Goal: Check status: Check status

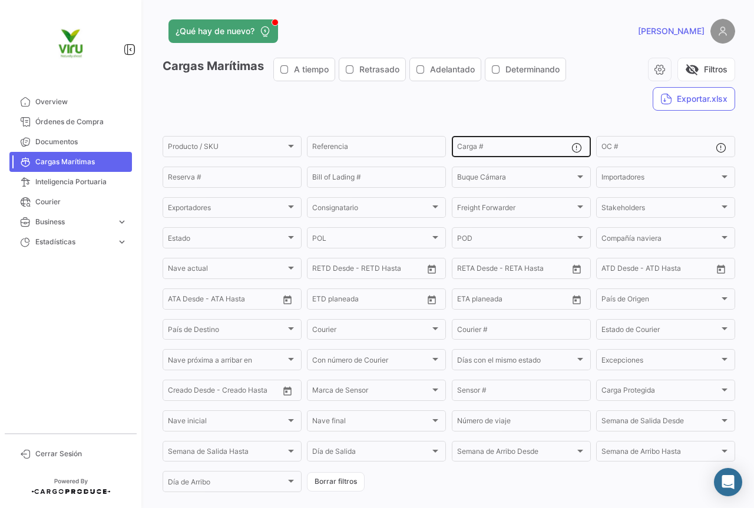
click at [509, 148] on input "Carga #" at bounding box center [514, 148] width 114 height 8
paste input "GCXU8019746"
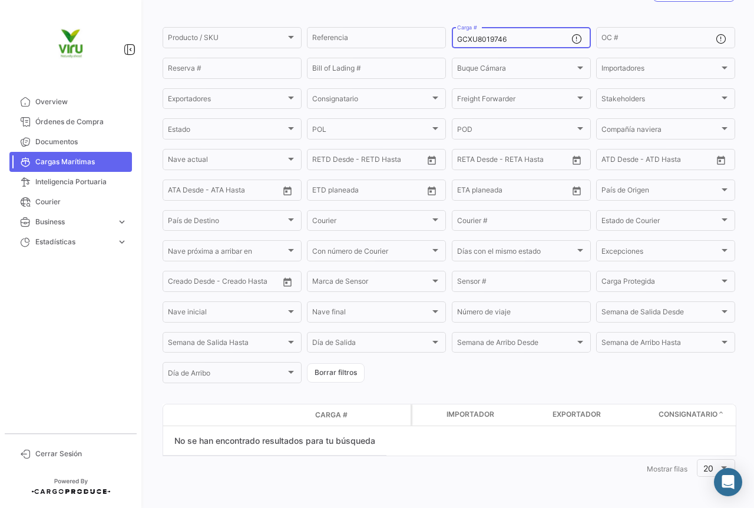
drag, startPoint x: 524, startPoint y: 39, endPoint x: 454, endPoint y: 41, distance: 70.1
click at [457, 41] on input "GCXU8019746" at bounding box center [514, 39] width 114 height 8
paste input "TEMU9749654"
drag, startPoint x: 513, startPoint y: 39, endPoint x: 455, endPoint y: 38, distance: 58.9
click at [457, 38] on input "TEMU9749654" at bounding box center [514, 39] width 114 height 8
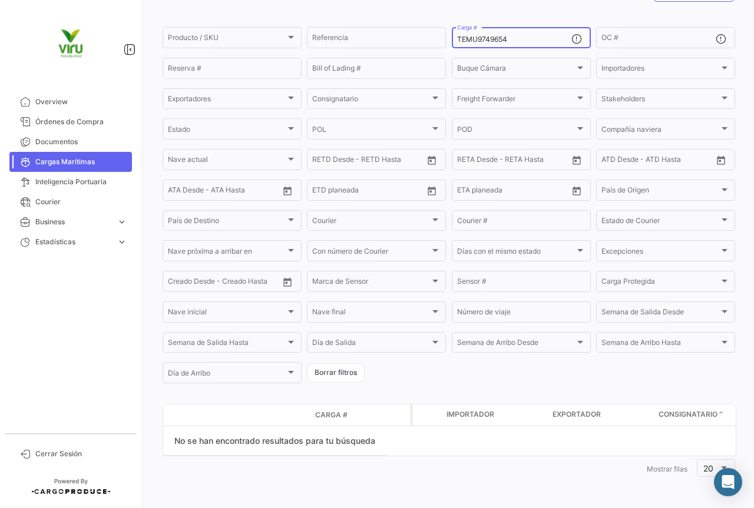
paste input "ZMOU8846346"
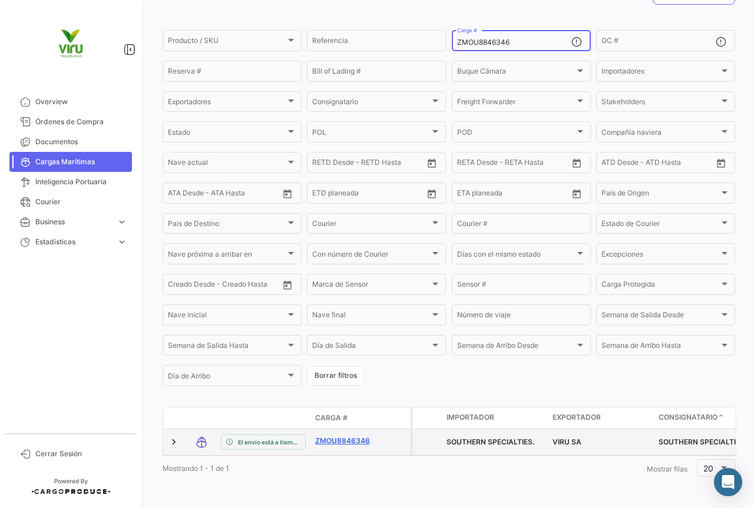
type input "ZMOU8846346"
click at [355, 440] on link "ZMOU8846346" at bounding box center [345, 441] width 61 height 11
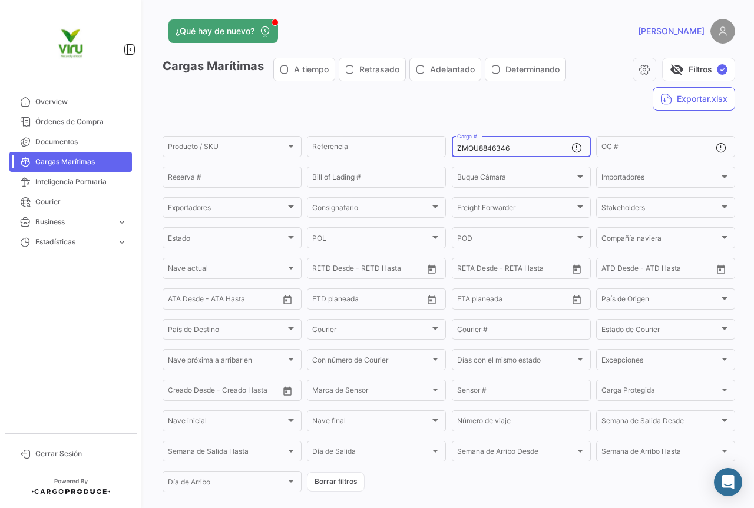
drag, startPoint x: 538, startPoint y: 148, endPoint x: 453, endPoint y: 151, distance: 84.8
click at [453, 151] on div "ZMOU8846346 Carga #" at bounding box center [521, 145] width 139 height 23
paste input "MEDU9719929"
type input "MEDU9719929"
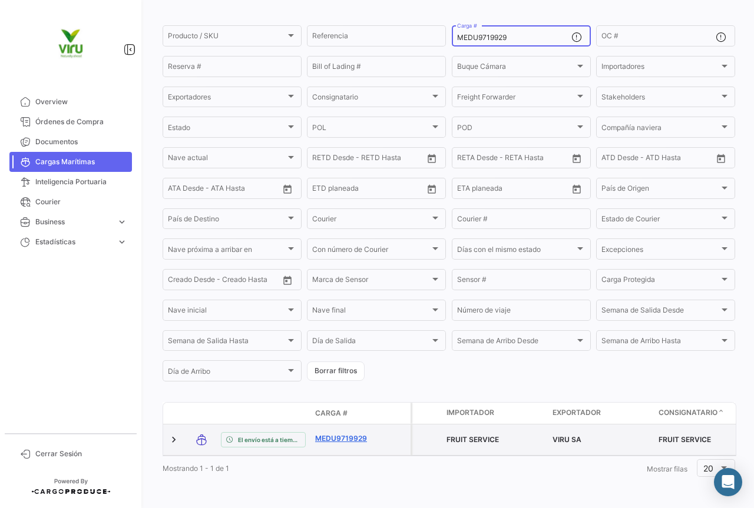
click at [360, 433] on link "MEDU9719929" at bounding box center [345, 438] width 61 height 11
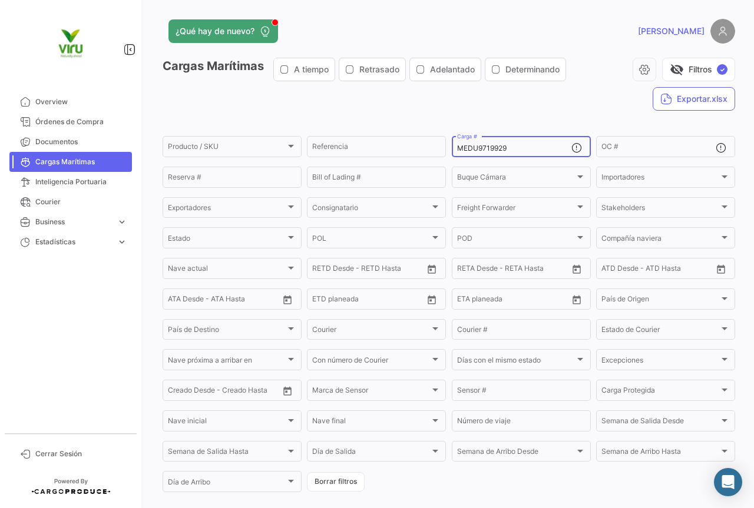
drag, startPoint x: 518, startPoint y: 150, endPoint x: 450, endPoint y: 157, distance: 68.1
click at [452, 157] on div "MEDU9719929 Carga #" at bounding box center [521, 145] width 139 height 23
paste input "CGMU6978994"
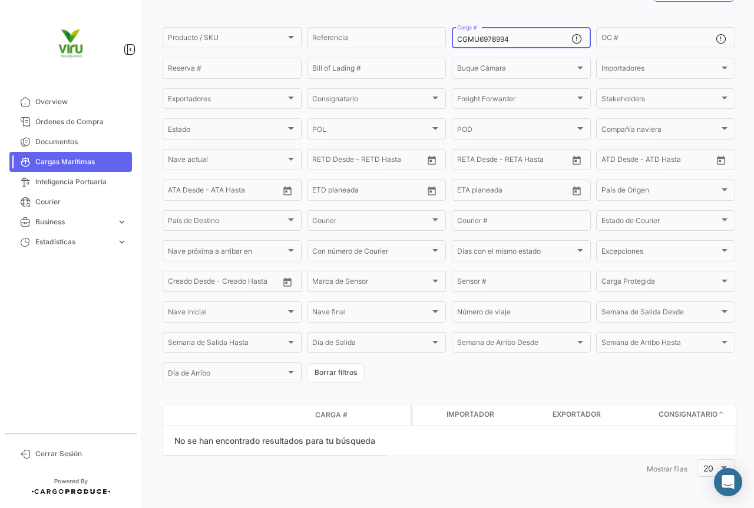
drag, startPoint x: 524, startPoint y: 37, endPoint x: 455, endPoint y: 39, distance: 68.9
click at [457, 39] on input "CGMU6978994" at bounding box center [514, 39] width 114 height 8
paste input "4129"
type input "CGMU6974129"
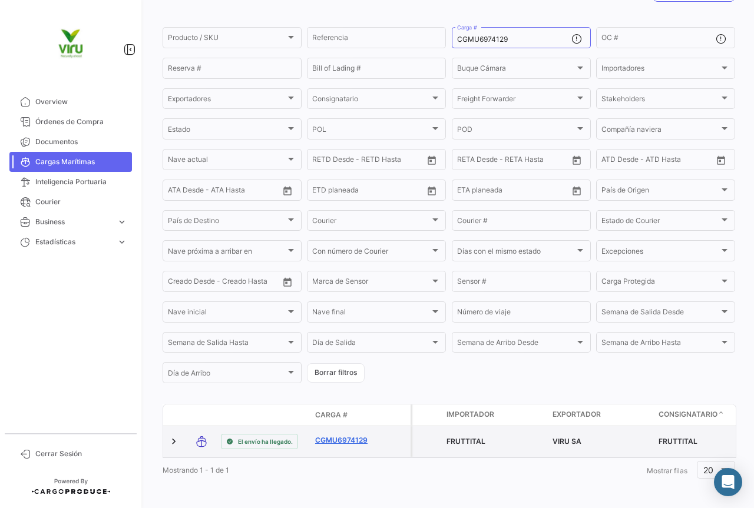
click at [369, 442] on link "CGMU6974129" at bounding box center [345, 440] width 61 height 11
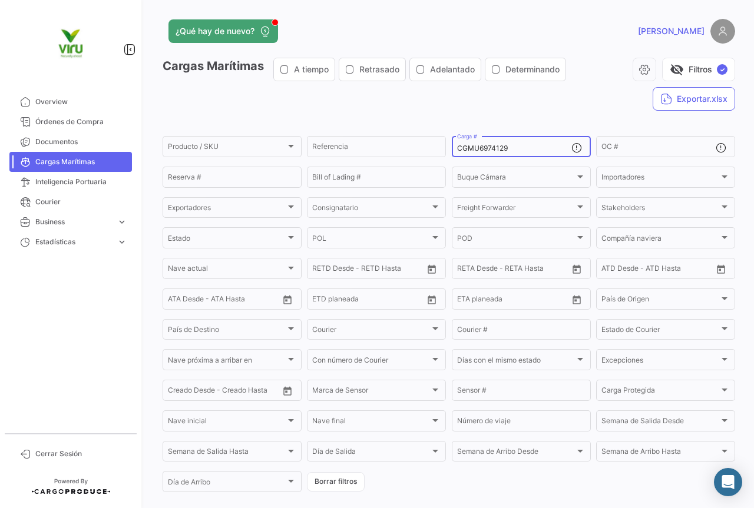
drag, startPoint x: 519, startPoint y: 151, endPoint x: 452, endPoint y: 151, distance: 67.7
click at [452, 151] on div "CGMU6974129 Carga #" at bounding box center [521, 145] width 139 height 23
paste input "69673"
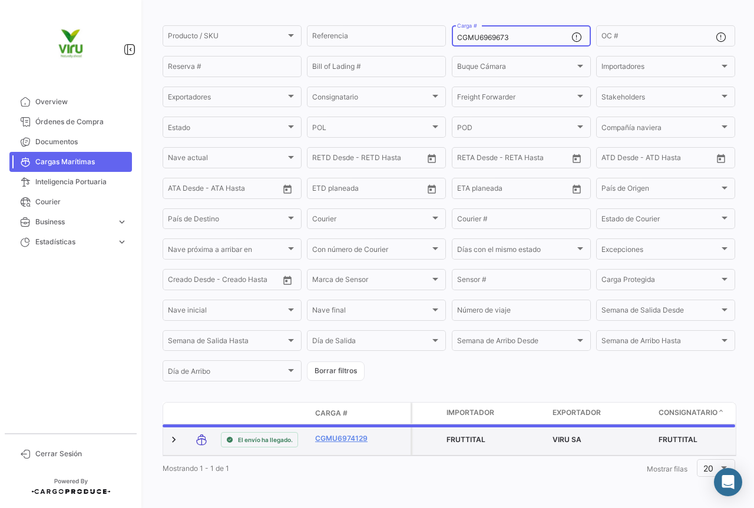
scroll to position [115, 0]
type input "CGMU6969673"
click at [351, 436] on link "CGMU6969673" at bounding box center [345, 438] width 61 height 11
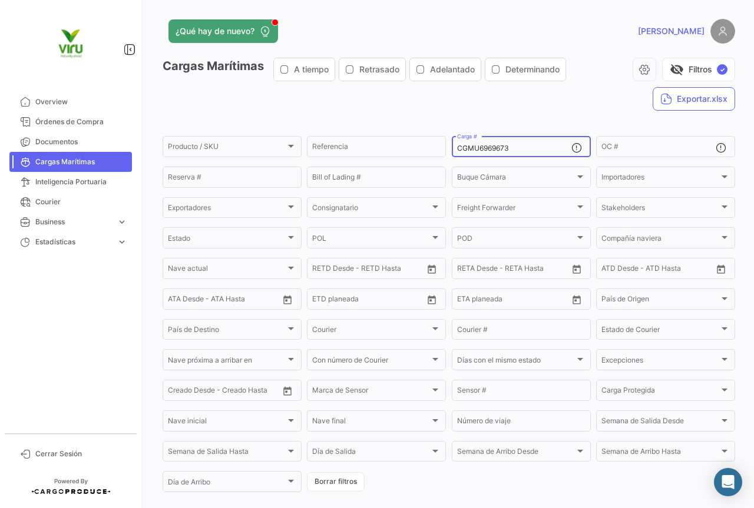
drag, startPoint x: 522, startPoint y: 148, endPoint x: 449, endPoint y: 152, distance: 73.1
click at [452, 152] on div "CGMU6969673 Carga #" at bounding box center [521, 145] width 139 height 23
paste input "78042"
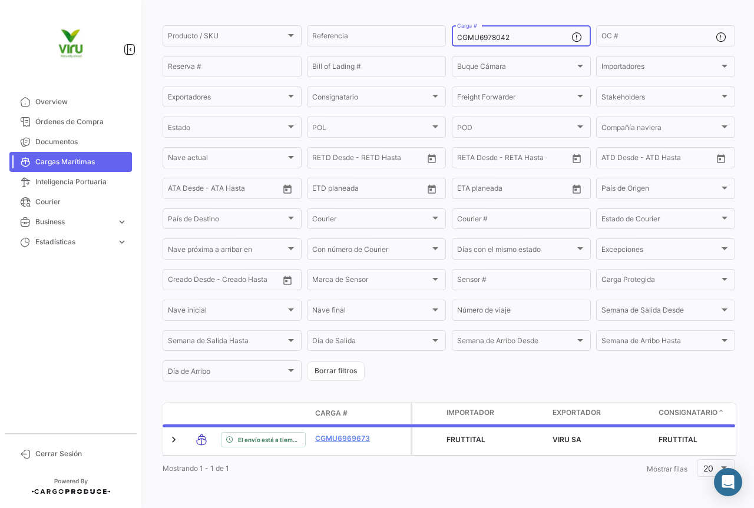
scroll to position [109, 0]
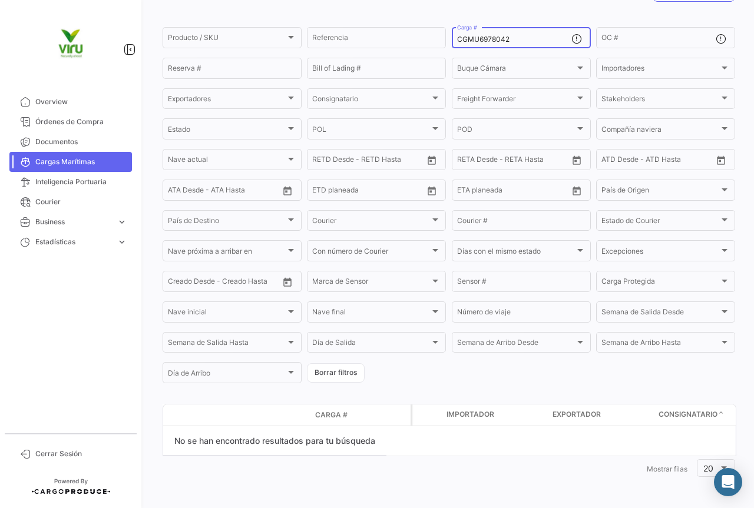
drag, startPoint x: 522, startPoint y: 38, endPoint x: 446, endPoint y: 41, distance: 75.4
click at [446, 41] on form "Producto / SKU Producto / SKU Referencia CGMU6978042 Carga # OC # Reserva # Bil…" at bounding box center [448, 205] width 572 height 360
paste input "HLBU6218381"
drag, startPoint x: 520, startPoint y: 40, endPoint x: 452, endPoint y: 35, distance: 67.9
click at [452, 35] on div "HLBU6218381 Carga #" at bounding box center [521, 36] width 139 height 23
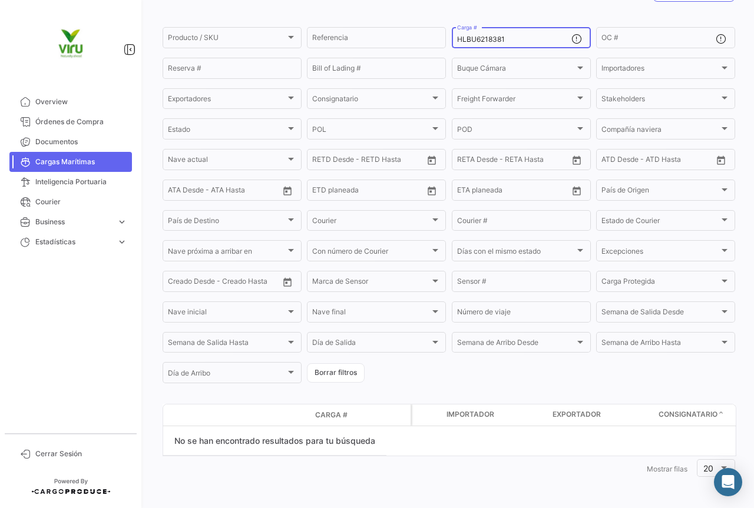
paste input "3245"
drag, startPoint x: 525, startPoint y: 39, endPoint x: 444, endPoint y: 39, distance: 80.7
click at [444, 39] on form "Producto / SKU Producto / SKU Referencia HLBU6213245 Carga # OC # Reserva # Bil…" at bounding box center [448, 205] width 572 height 360
paste input "CGMU6967536"
drag, startPoint x: 516, startPoint y: 41, endPoint x: 454, endPoint y: 42, distance: 61.8
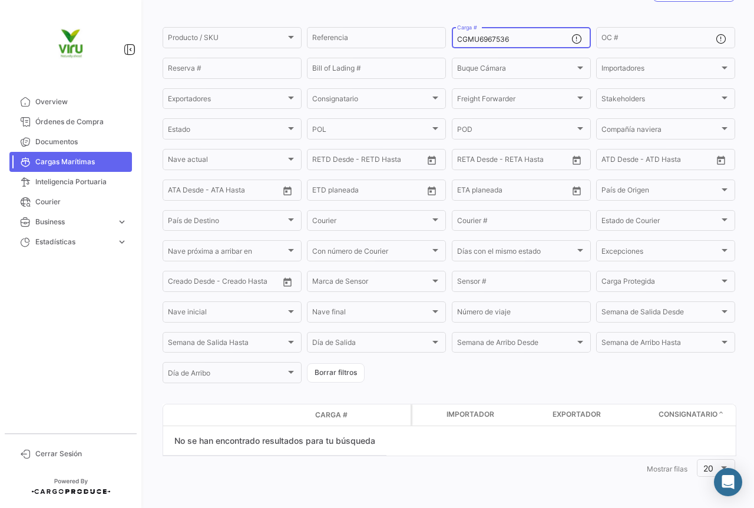
click at [457, 42] on input "CGMU6967536" at bounding box center [514, 39] width 114 height 8
paste input "HLBU9456085"
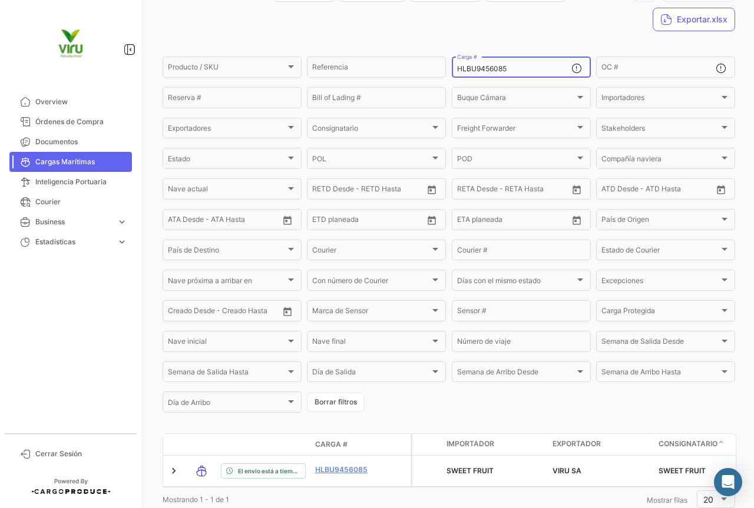
scroll to position [115, 0]
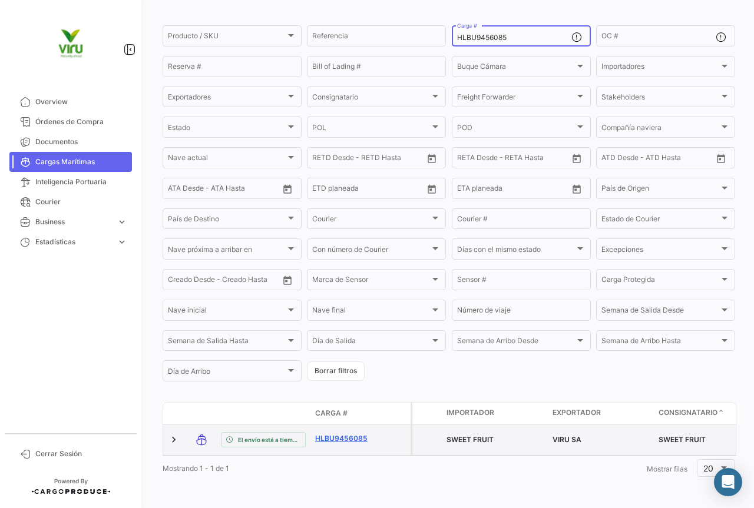
type input "HLBU9456085"
click at [343, 433] on link "HLBU9456085" at bounding box center [345, 438] width 61 height 11
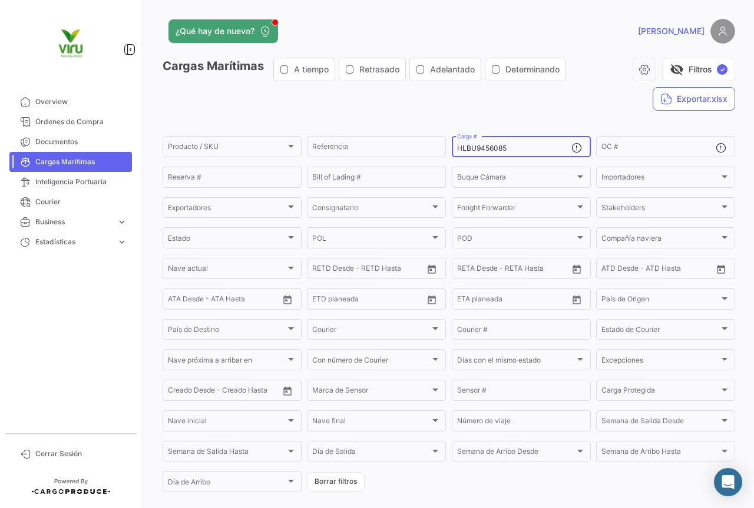
drag, startPoint x: 522, startPoint y: 147, endPoint x: 450, endPoint y: 150, distance: 72.5
click at [452, 150] on div "HLBU9456085 Carga #" at bounding box center [521, 145] width 139 height 23
paste input "CGMU6946153"
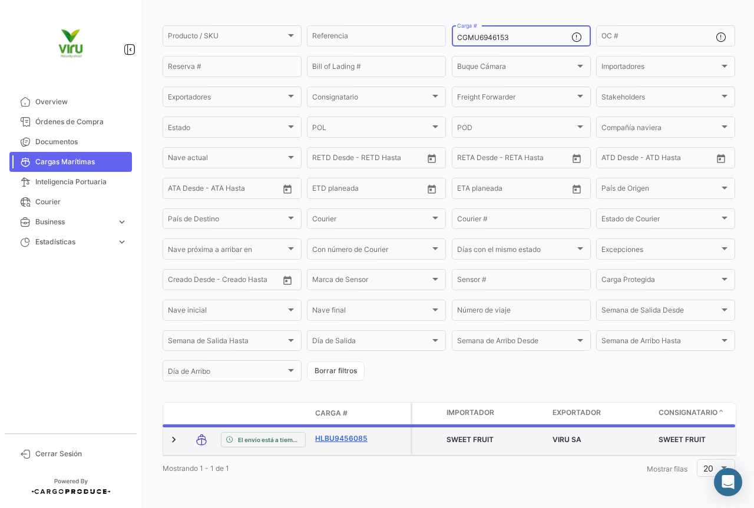
scroll to position [109, 0]
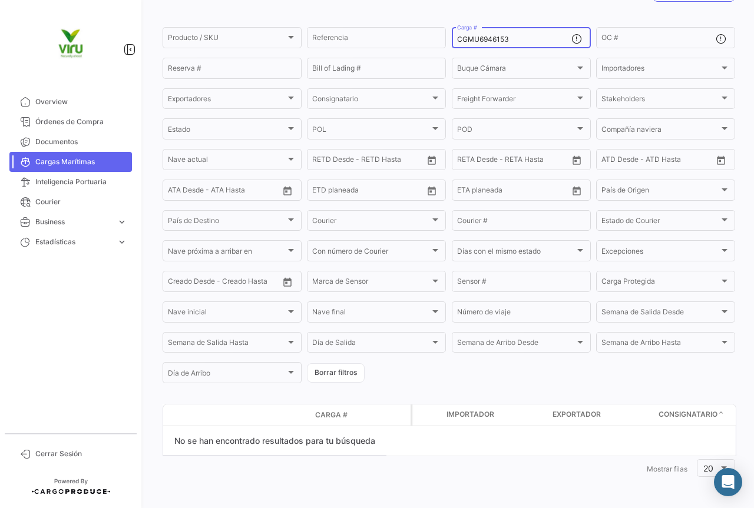
drag, startPoint x: 521, startPoint y: 40, endPoint x: 455, endPoint y: 42, distance: 66.6
click at [457, 42] on input "CGMU6946153" at bounding box center [514, 39] width 114 height 8
paste input "92138"
drag, startPoint x: 510, startPoint y: 37, endPoint x: 453, endPoint y: 39, distance: 57.2
click at [457, 39] on input "CGMU6992138" at bounding box center [514, 39] width 114 height 8
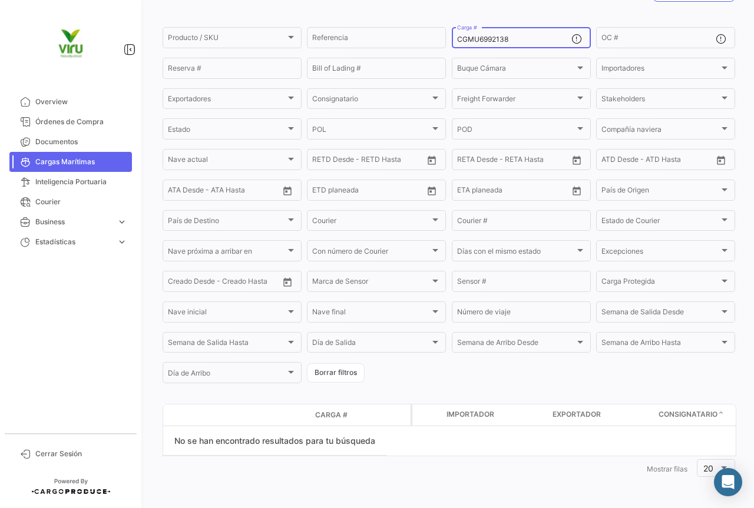
paste input "MMAU1432451"
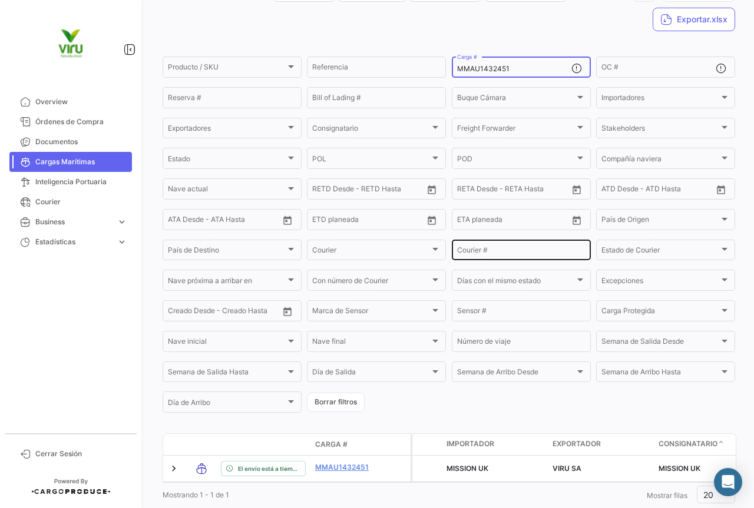
scroll to position [115, 0]
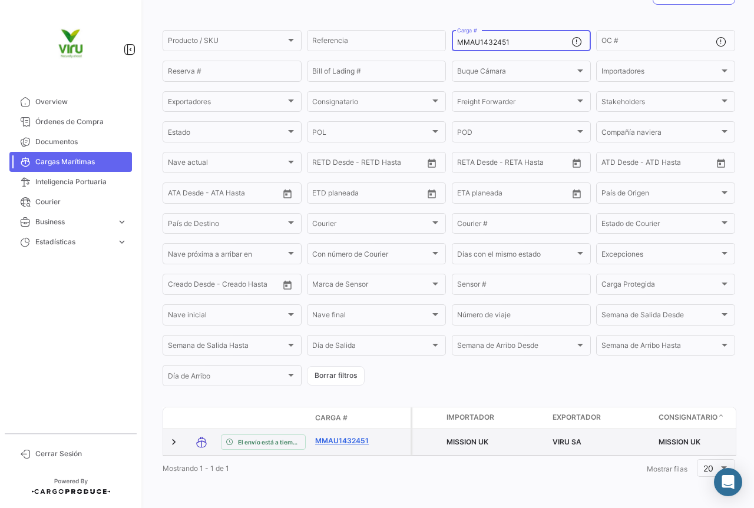
type input "MMAU1432451"
click at [336, 436] on link "MMAU1432451" at bounding box center [345, 441] width 61 height 11
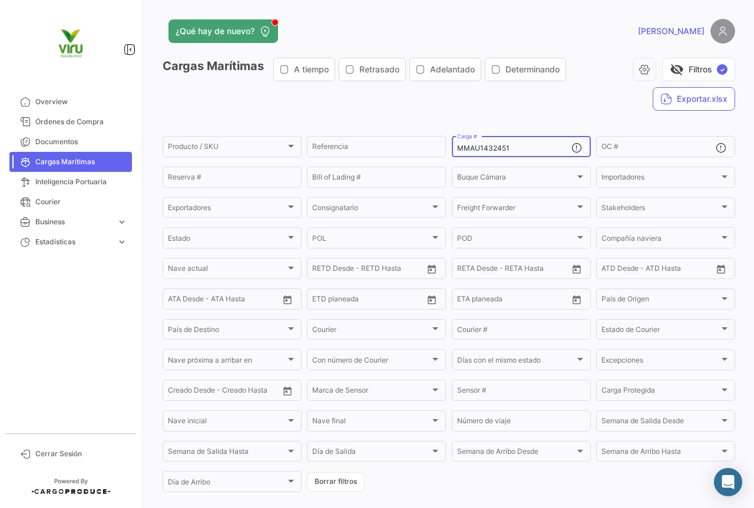
drag, startPoint x: 532, startPoint y: 148, endPoint x: 448, endPoint y: 148, distance: 84.2
click at [452, 148] on div "MMAU1432451 Carga #" at bounding box center [521, 145] width 139 height 23
paste input "SDU9843325"
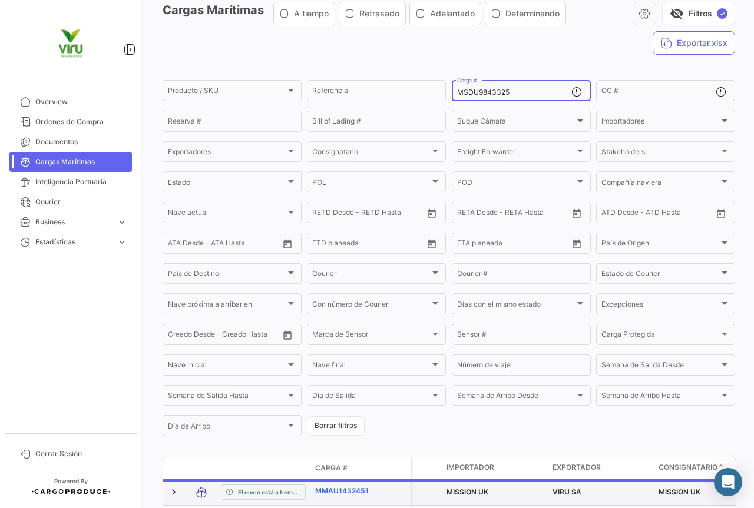
scroll to position [115, 0]
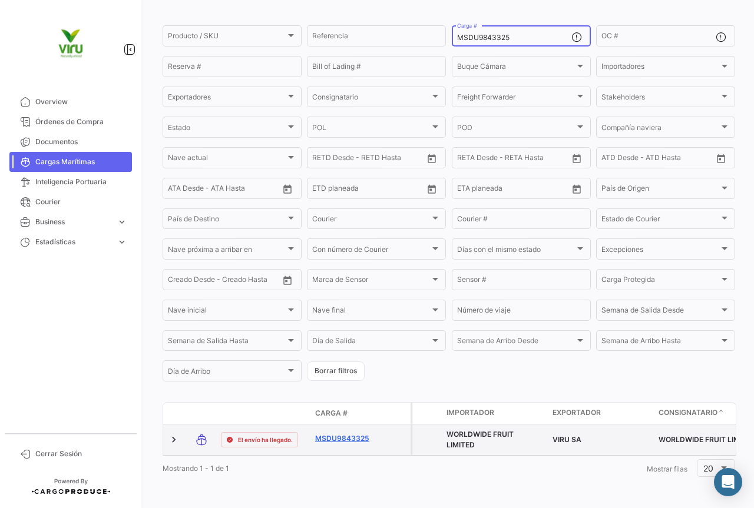
type input "MSDU9843325"
click at [349, 434] on link "MSDU9843325" at bounding box center [345, 438] width 61 height 11
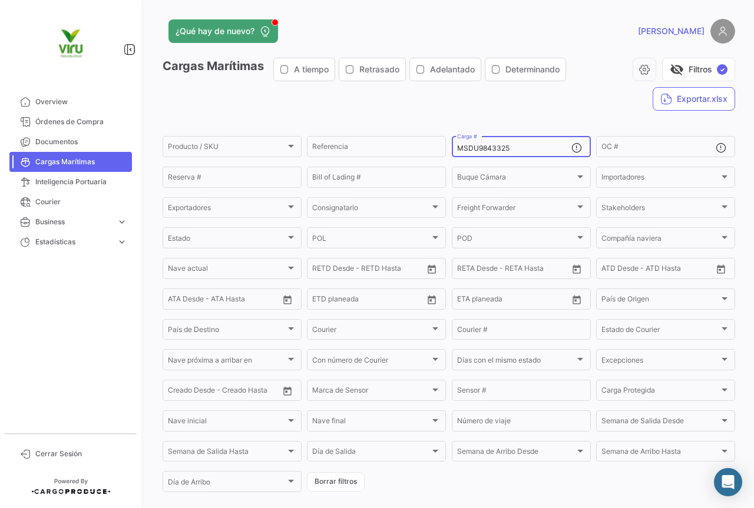
drag, startPoint x: 528, startPoint y: 146, endPoint x: 453, endPoint y: 147, distance: 75.4
click at [453, 147] on div "MSDU9843325 Carga #" at bounding box center [521, 145] width 139 height 23
paste input "OTPU6693789"
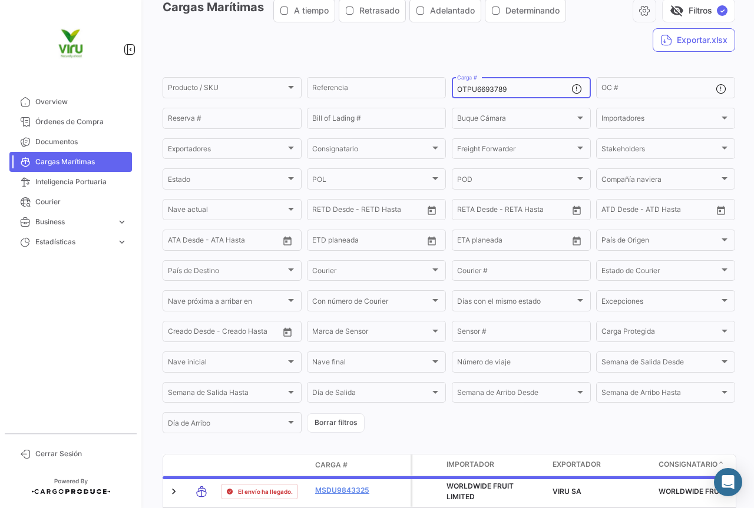
scroll to position [118, 0]
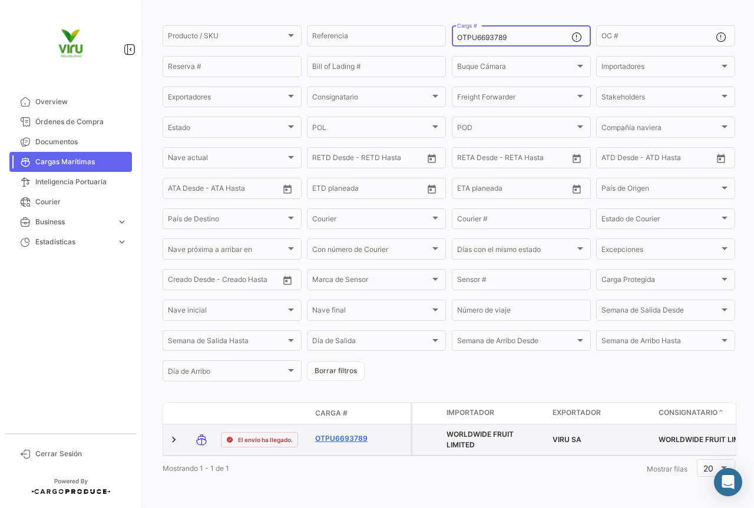
type input "OTPU6693789"
click at [347, 433] on link "OTPU6693789" at bounding box center [345, 438] width 61 height 11
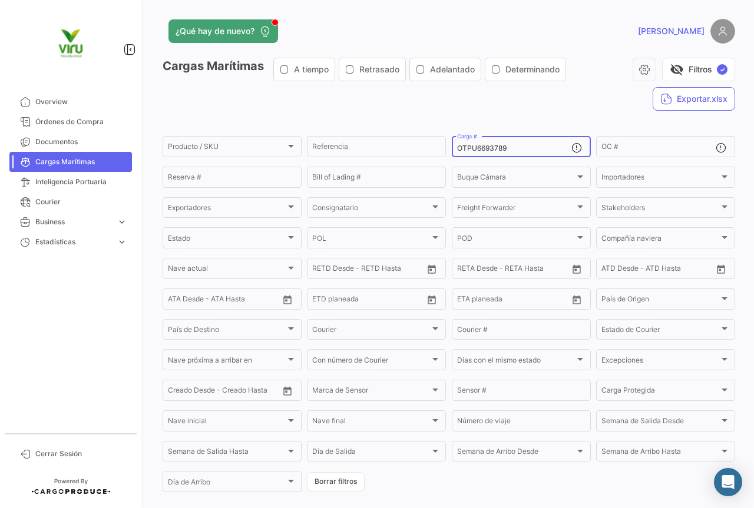
drag, startPoint x: 532, startPoint y: 150, endPoint x: 452, endPoint y: 150, distance: 80.1
click at [452, 150] on div "OTPU6693789 Carga #" at bounding box center [521, 145] width 139 height 23
paste input "TRIU8139736"
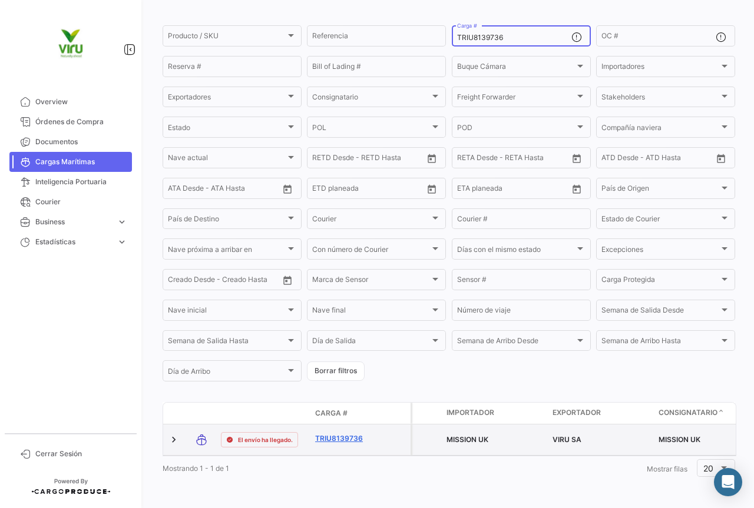
type input "TRIU8139736"
click at [345, 433] on link "TRIU8139736" at bounding box center [345, 438] width 61 height 11
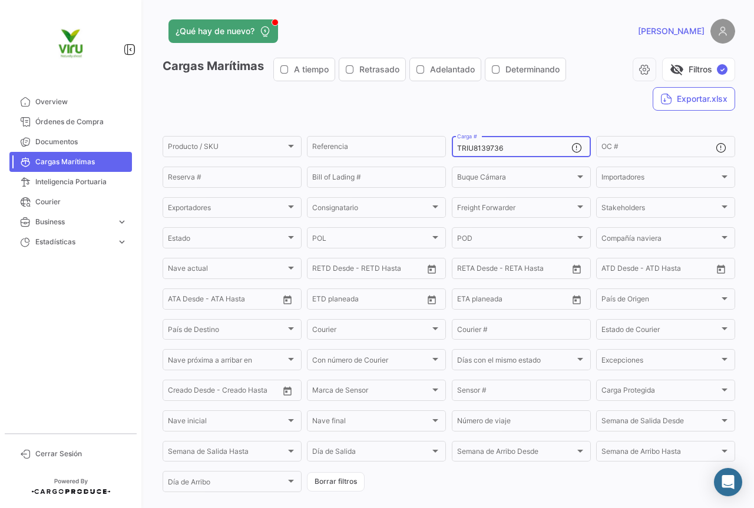
drag, startPoint x: 515, startPoint y: 148, endPoint x: 445, endPoint y: 150, distance: 69.5
click at [445, 150] on form "Producto / SKU Producto / SKU Referencia TRIU8139736 Carga # OC # Reserva # Bil…" at bounding box center [448, 314] width 572 height 360
paste input "MEDU9615164"
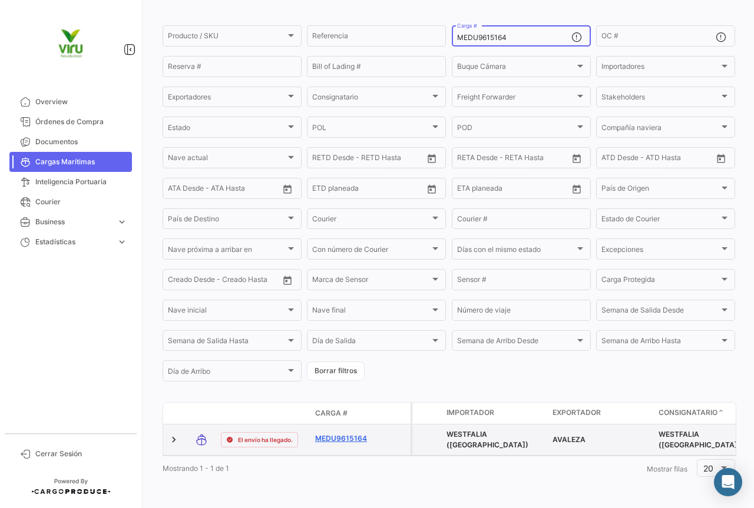
type input "MEDU9615164"
click at [337, 434] on link "MEDU9615164" at bounding box center [345, 438] width 61 height 11
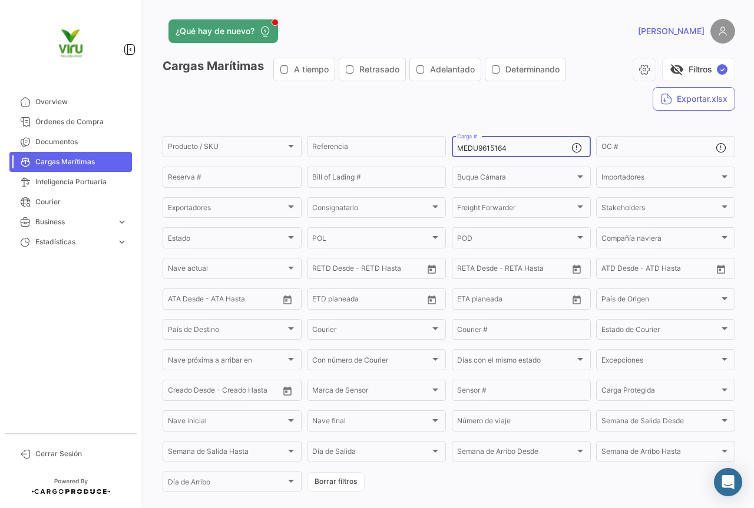
drag, startPoint x: 519, startPoint y: 149, endPoint x: 450, endPoint y: 148, distance: 69.5
click at [452, 148] on div "MEDU9615164 Carga #" at bounding box center [521, 145] width 139 height 23
paste input "MAU1424918"
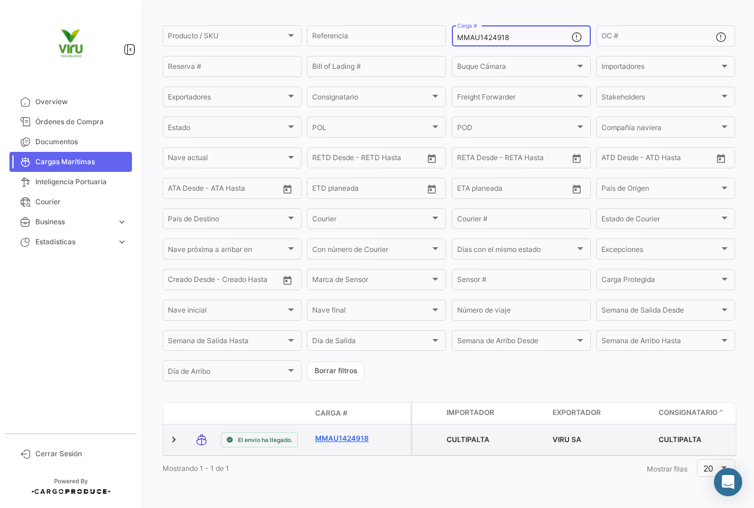
type input "MMAU1424918"
click at [341, 433] on link "MMAU1424918" at bounding box center [345, 438] width 61 height 11
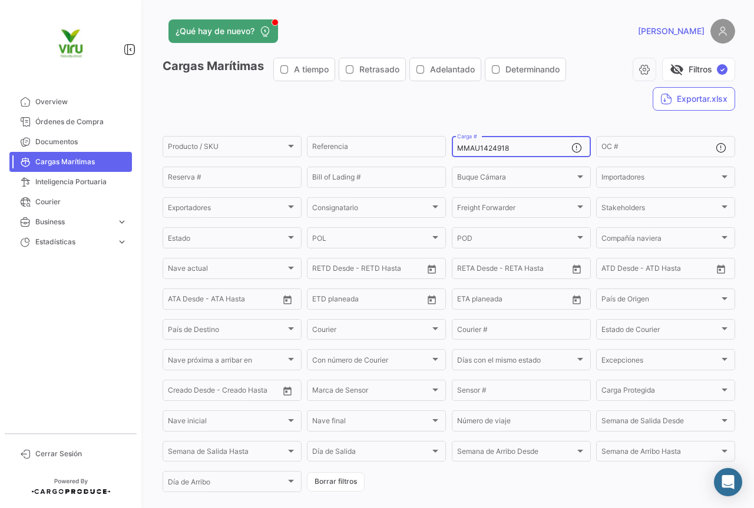
drag, startPoint x: 525, startPoint y: 149, endPoint x: 449, endPoint y: 149, distance: 75.4
click at [452, 149] on div "MMAU1424918 Carga #" at bounding box center [521, 145] width 139 height 23
paste input "3610"
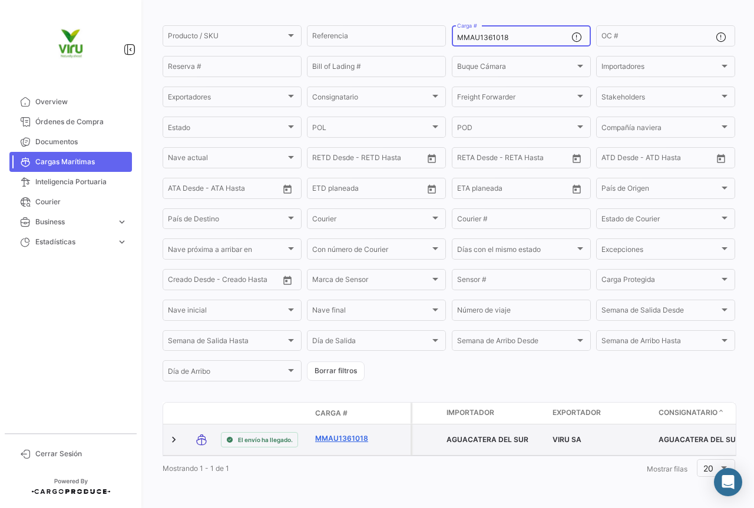
type input "MMAU1361018"
click at [343, 433] on link "MMAU1361018" at bounding box center [345, 438] width 61 height 11
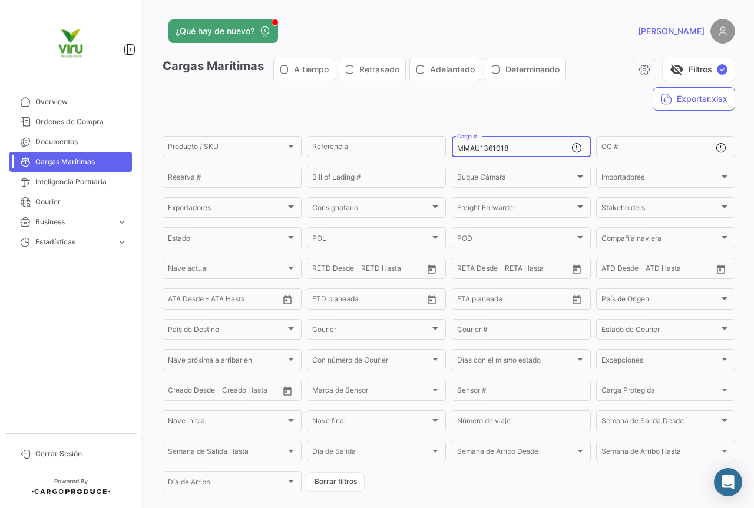
drag, startPoint x: 539, startPoint y: 150, endPoint x: 456, endPoint y: 152, distance: 83.6
click at [457, 152] on input "MMAU1361018" at bounding box center [514, 148] width 114 height 8
paste input "41202"
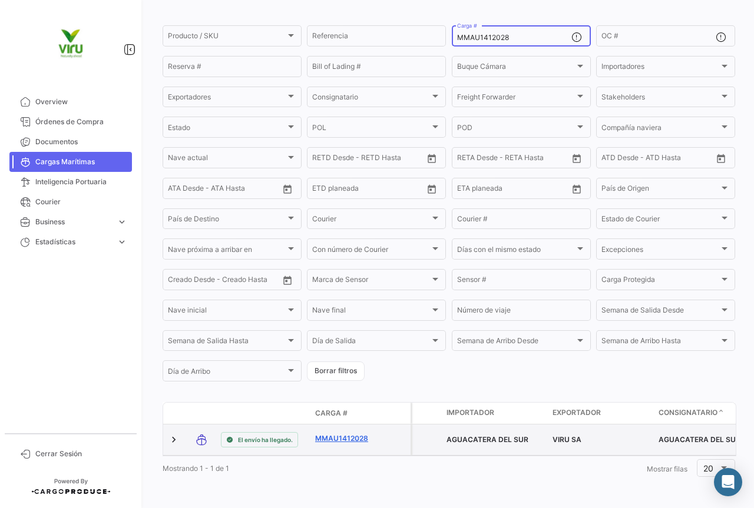
type input "MMAU1412028"
click at [351, 433] on link "MMAU1412028" at bounding box center [345, 438] width 61 height 11
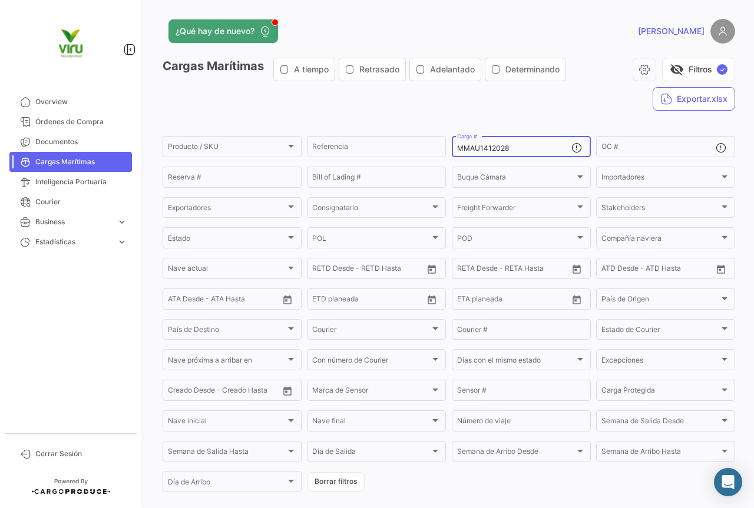
drag, startPoint x: 520, startPoint y: 150, endPoint x: 455, endPoint y: 145, distance: 64.9
click at [457, 145] on input "MMAU1412028" at bounding box center [514, 148] width 114 height 8
paste input "CAU6060969"
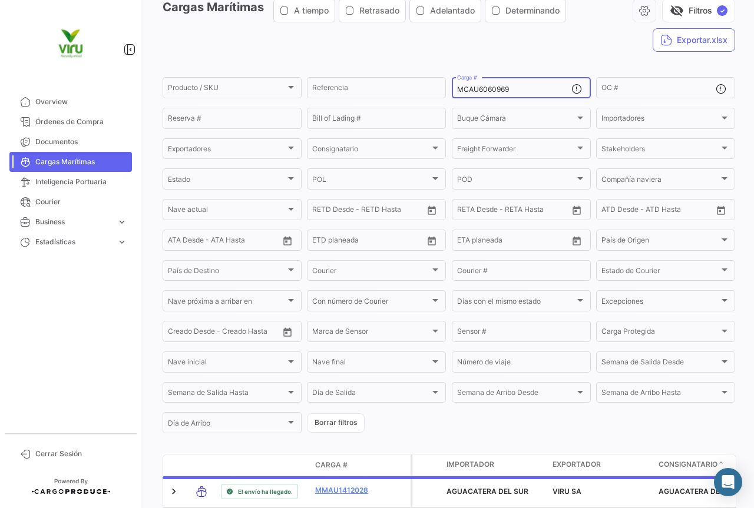
scroll to position [120, 0]
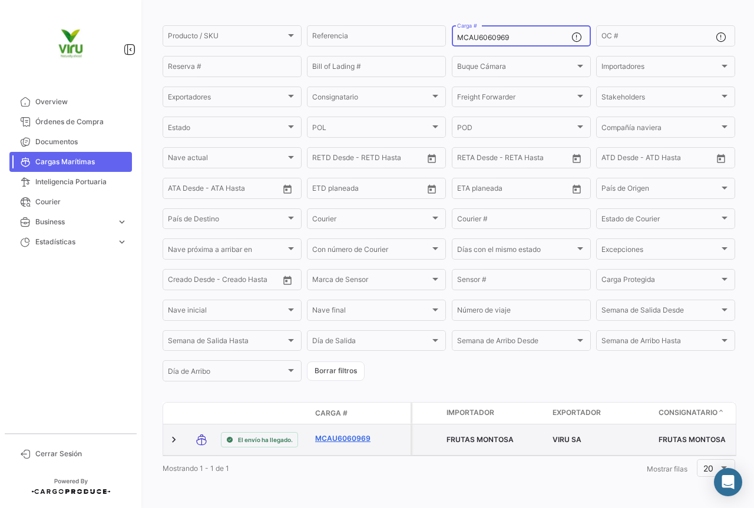
type input "MCAU6060969"
click at [337, 434] on link "MCAU6060969" at bounding box center [345, 438] width 61 height 11
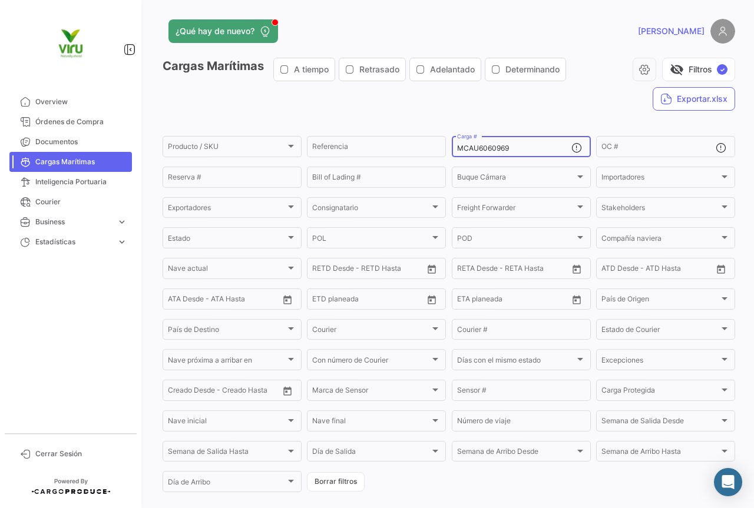
drag, startPoint x: 531, startPoint y: 148, endPoint x: 453, endPoint y: 145, distance: 78.3
click at [453, 145] on div "MCAU6060969 Carga #" at bounding box center [521, 145] width 139 height 23
paste input "HLBU6081848"
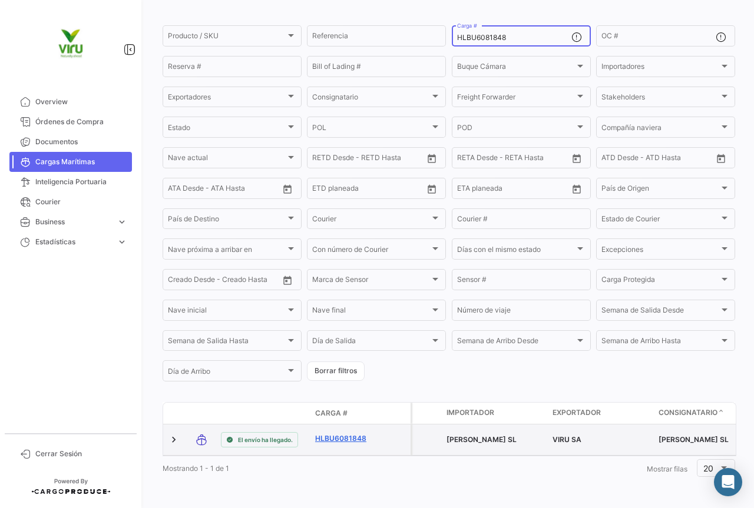
type input "HLBU6081848"
click at [343, 435] on link "HLBU6081848" at bounding box center [345, 438] width 61 height 11
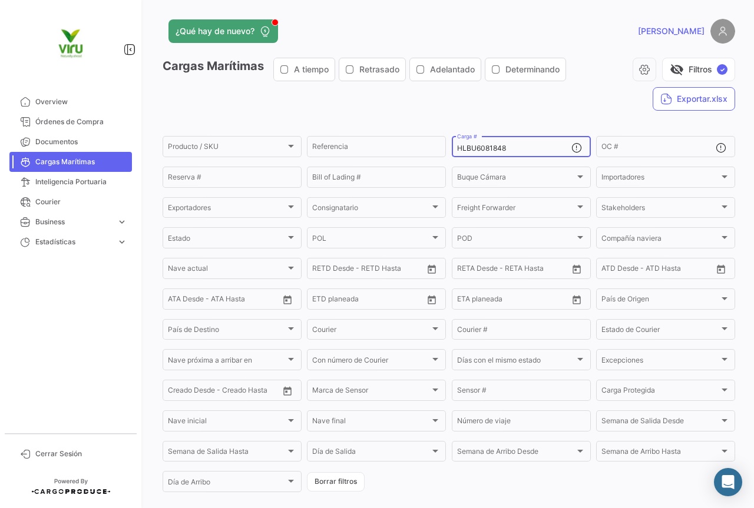
drag, startPoint x: 525, startPoint y: 147, endPoint x: 456, endPoint y: 151, distance: 69.0
click at [457, 151] on input "HLBU6081848" at bounding box center [514, 148] width 114 height 8
paste input "9183714"
type input "HLBU9183714"
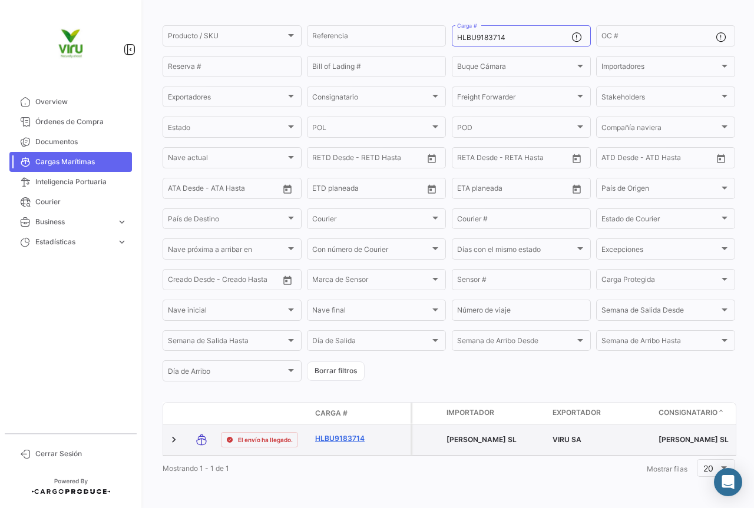
click at [346, 433] on link "HLBU9183714" at bounding box center [345, 438] width 61 height 11
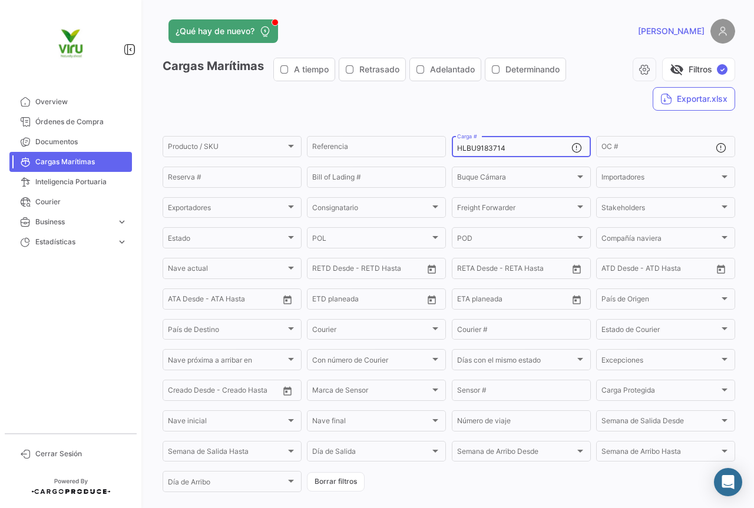
drag, startPoint x: 513, startPoint y: 150, endPoint x: 452, endPoint y: 146, distance: 61.9
click at [452, 146] on div "HLBU9183714 Carga #" at bounding box center [521, 145] width 139 height 23
paste input "MSDU9733441"
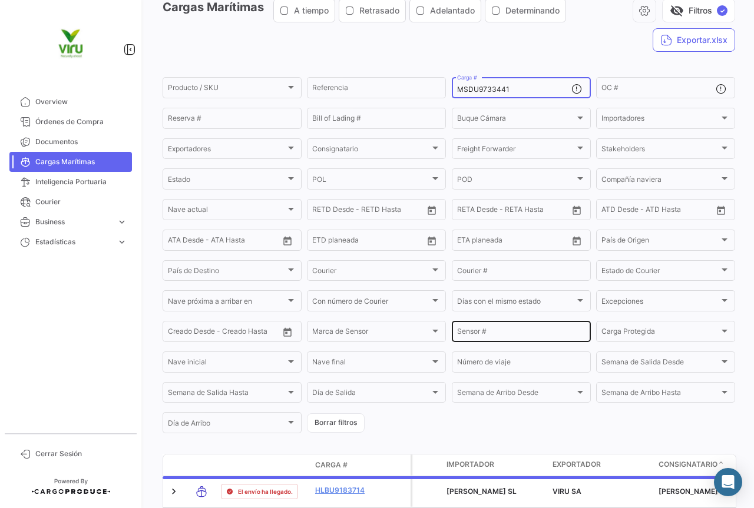
scroll to position [118, 0]
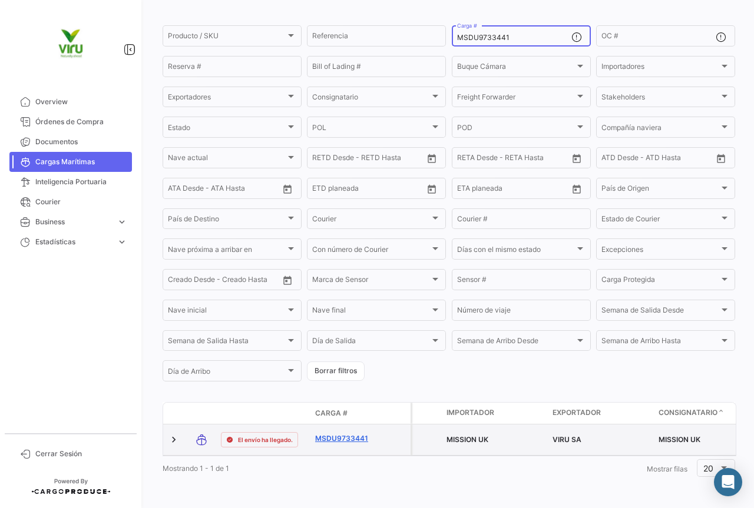
type input "MSDU9733441"
click at [340, 435] on link "MSDU9733441" at bounding box center [345, 438] width 61 height 11
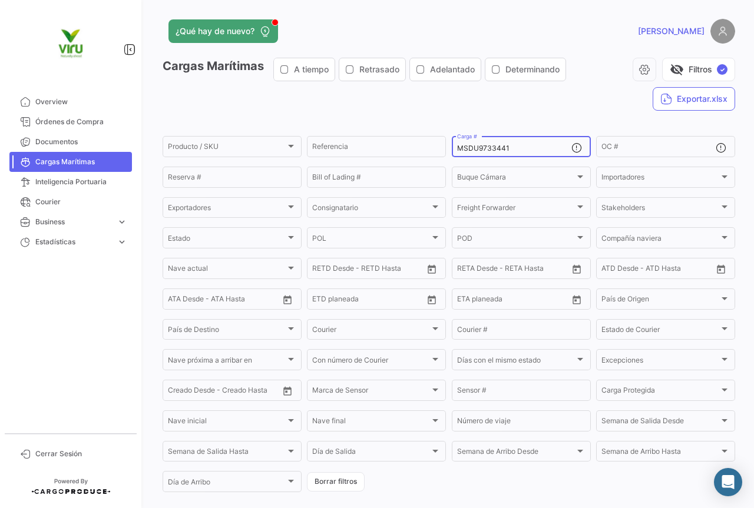
drag, startPoint x: 516, startPoint y: 150, endPoint x: 452, endPoint y: 154, distance: 64.3
click at [452, 154] on div "MSDU9733441 Carga #" at bounding box center [521, 145] width 139 height 23
paste input "40163"
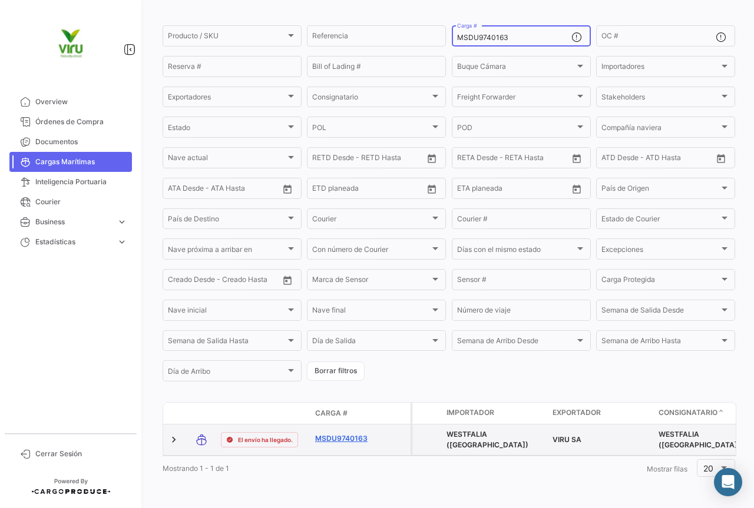
type input "MSDU9740163"
click at [336, 433] on link "MSDU9740163" at bounding box center [345, 438] width 61 height 11
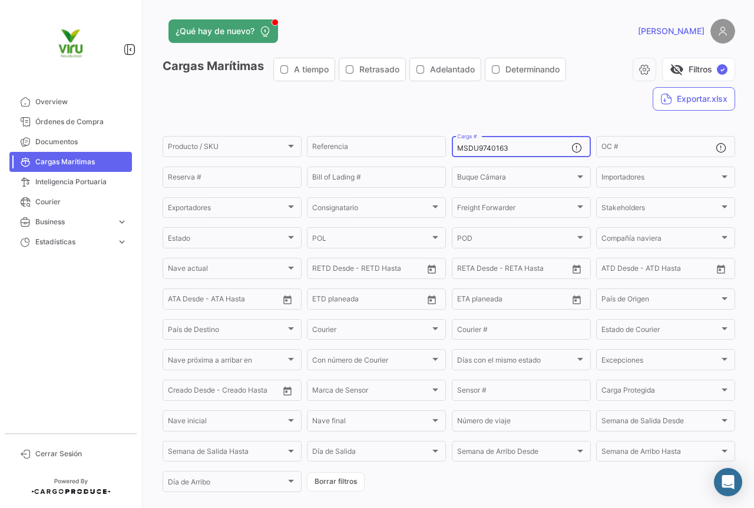
drag, startPoint x: 528, startPoint y: 147, endPoint x: 446, endPoint y: 151, distance: 82.5
click at [446, 151] on form "Producto / SKU Producto / SKU Referencia MSDU9740163 Carga # OC # Reserva # Bil…" at bounding box center [448, 314] width 572 height 360
paste input "EDU9748927"
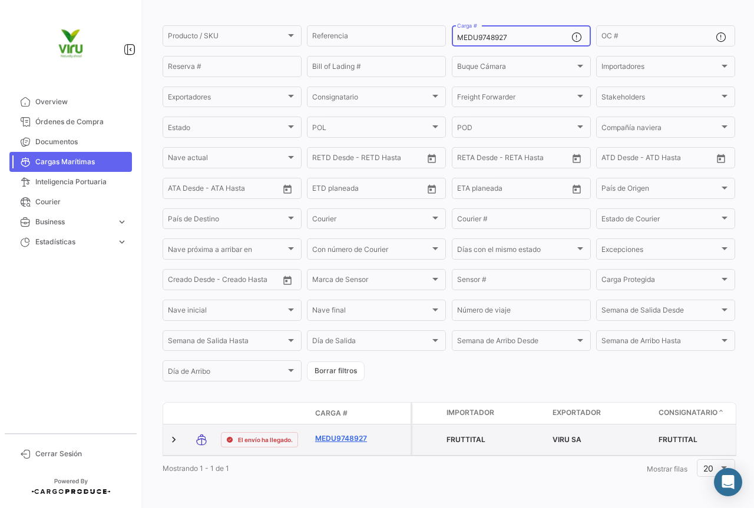
type input "MEDU9748927"
click at [335, 434] on link "MEDU9748927" at bounding box center [345, 438] width 61 height 11
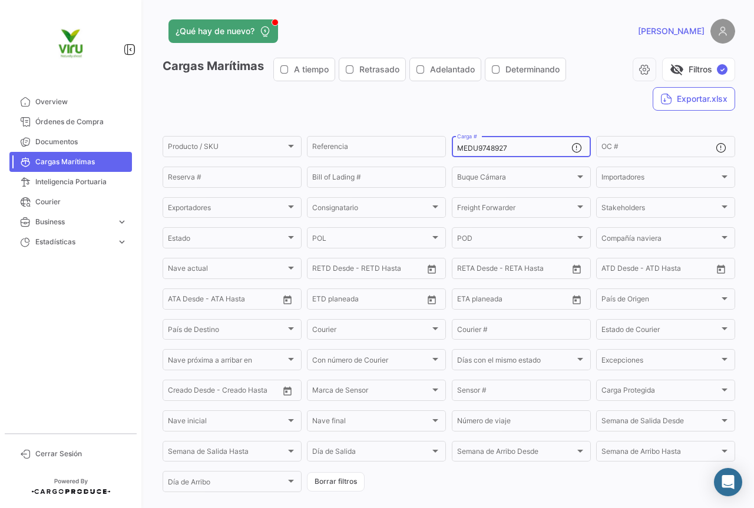
drag, startPoint x: 529, startPoint y: 150, endPoint x: 452, endPoint y: 148, distance: 77.1
click at [452, 148] on div "MEDU9748927 Carga #" at bounding box center [521, 145] width 139 height 23
paste input "22624"
type input "MEDU9722624"
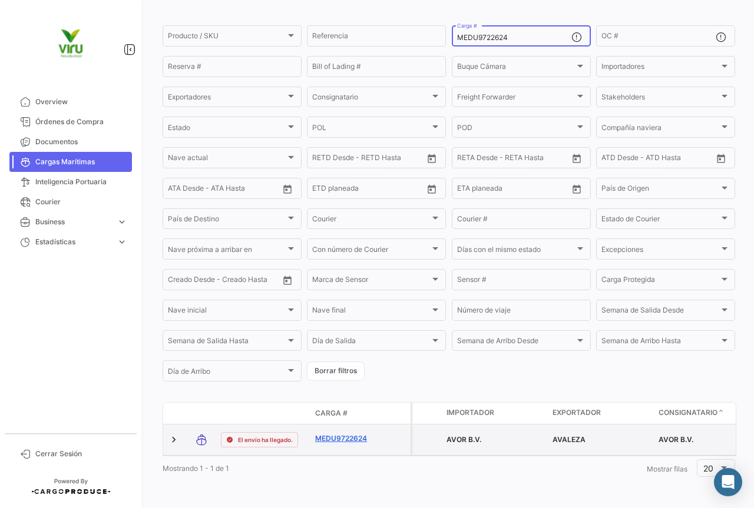
click at [342, 433] on link "MEDU9722624" at bounding box center [345, 438] width 61 height 11
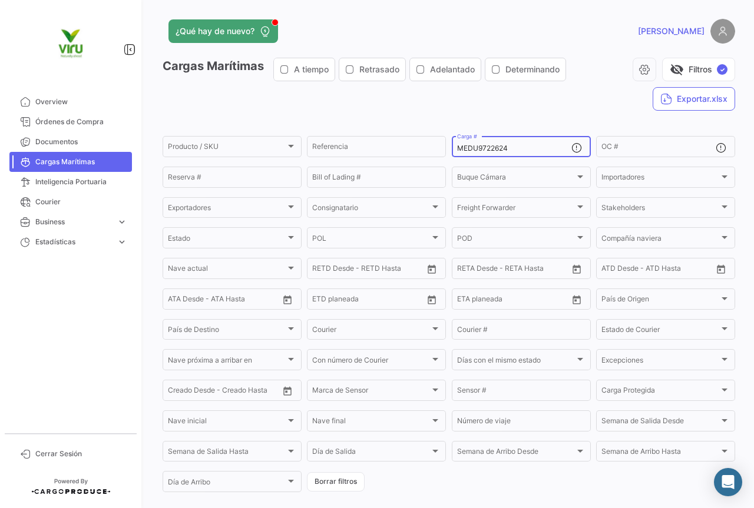
click at [522, 141] on div "MEDU9722624 Carga #" at bounding box center [514, 145] width 114 height 23
drag, startPoint x: 523, startPoint y: 150, endPoint x: 451, endPoint y: 143, distance: 72.1
click at [452, 143] on div "MEDU9722624 Carga #" at bounding box center [521, 145] width 139 height 23
paste input "ZMOU5562285"
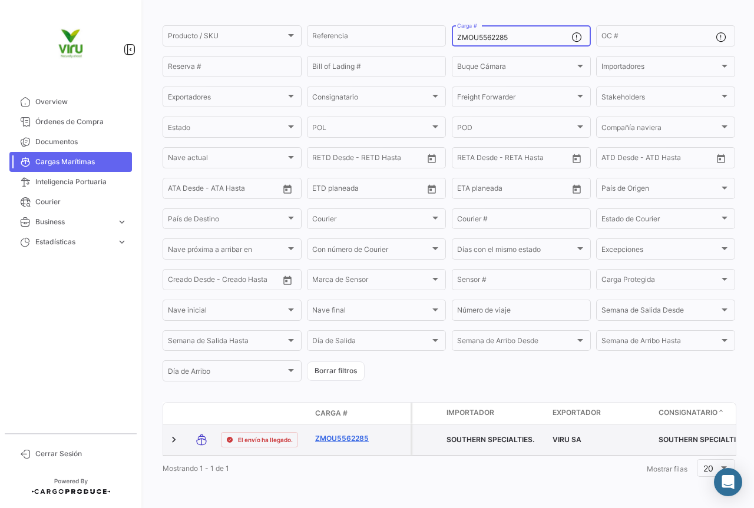
type input "ZMOU5562285"
click at [351, 433] on link "ZMOU5562285" at bounding box center [345, 438] width 61 height 11
